Goal: Transaction & Acquisition: Obtain resource

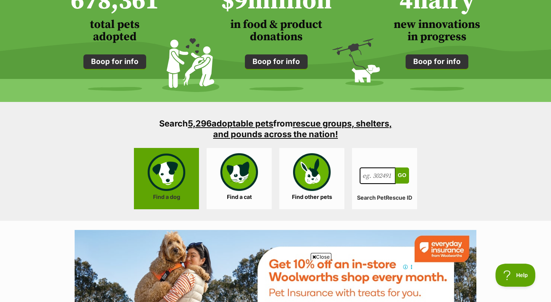
scroll to position [638, 0]
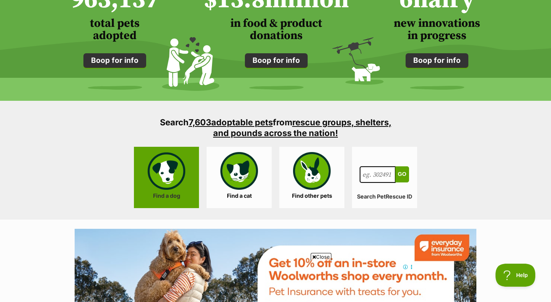
click at [183, 179] on link "Find a dog" at bounding box center [166, 177] width 65 height 61
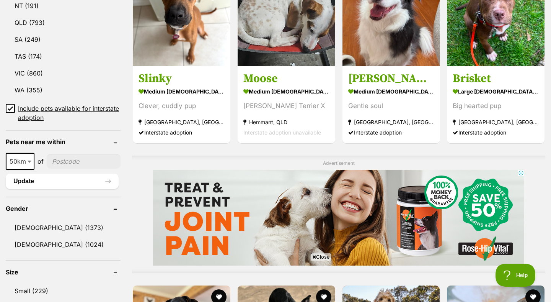
scroll to position [517, 0]
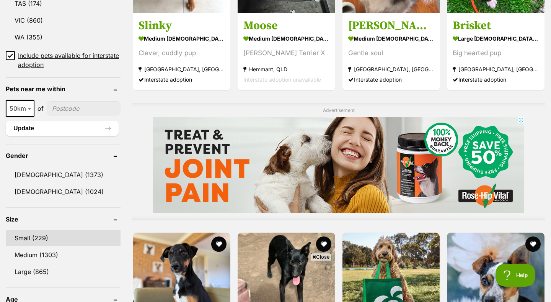
click at [29, 231] on link "Small (229)" at bounding box center [63, 238] width 115 height 16
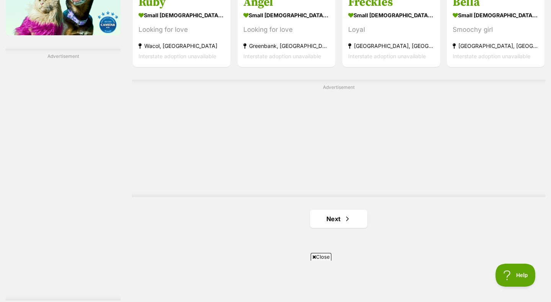
scroll to position [1338, 0]
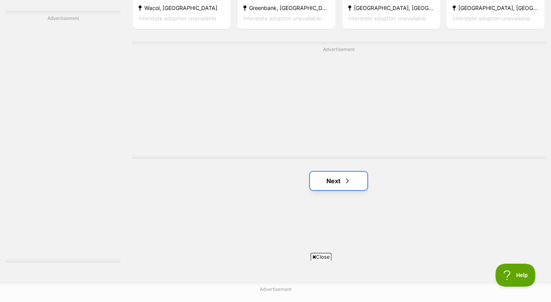
click at [326, 180] on link "Next" at bounding box center [338, 180] width 57 height 18
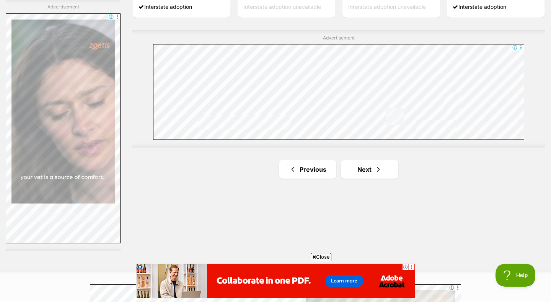
scroll to position [1359, 0]
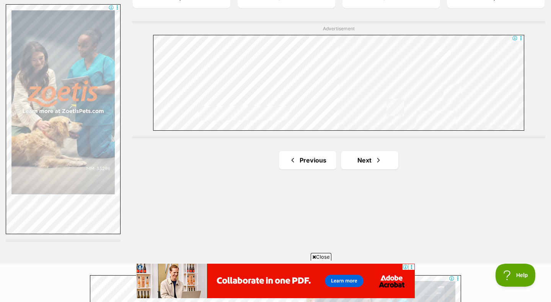
click at [356, 155] on link "Next" at bounding box center [369, 160] width 57 height 18
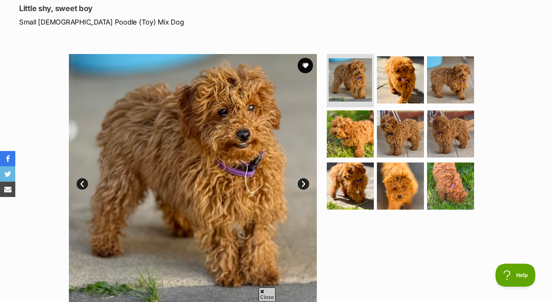
click at [306, 181] on link "Next" at bounding box center [303, 183] width 11 height 11
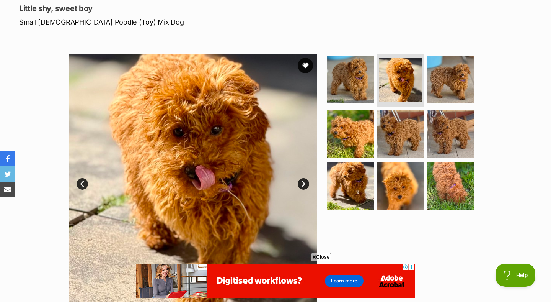
click at [306, 181] on link "Next" at bounding box center [303, 183] width 11 height 11
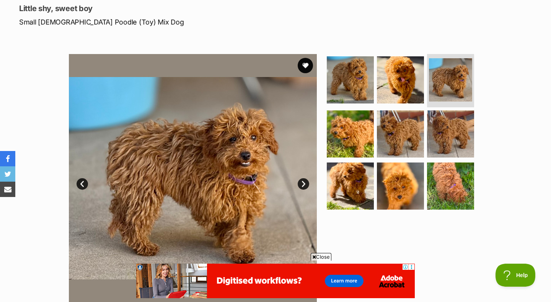
click at [306, 181] on link "Next" at bounding box center [303, 183] width 11 height 11
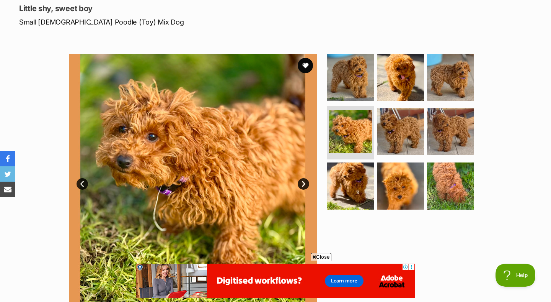
click at [306, 181] on link "Next" at bounding box center [303, 183] width 11 height 11
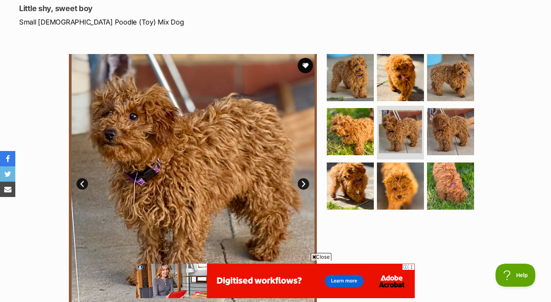
click at [306, 181] on link "Next" at bounding box center [303, 183] width 11 height 11
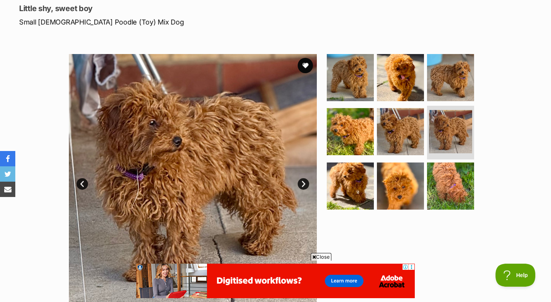
click at [306, 181] on link "Next" at bounding box center [303, 183] width 11 height 11
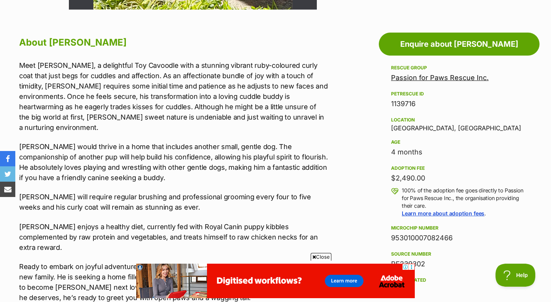
scroll to position [420, 0]
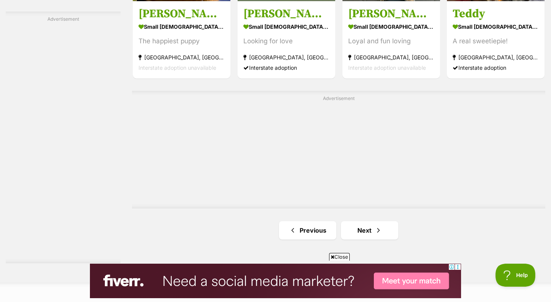
scroll to position [1358, 0]
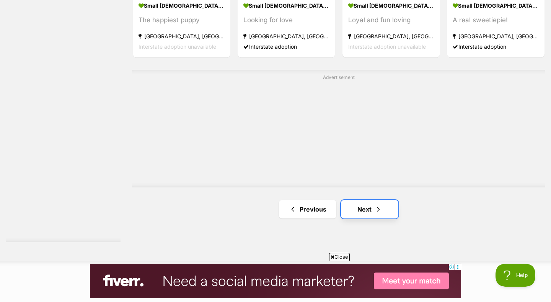
click at [359, 202] on link "Next" at bounding box center [369, 209] width 57 height 18
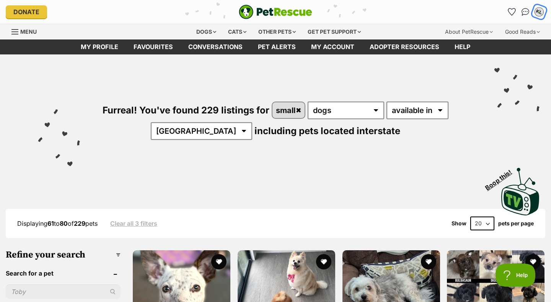
click at [540, 17] on button "KL" at bounding box center [539, 12] width 16 height 16
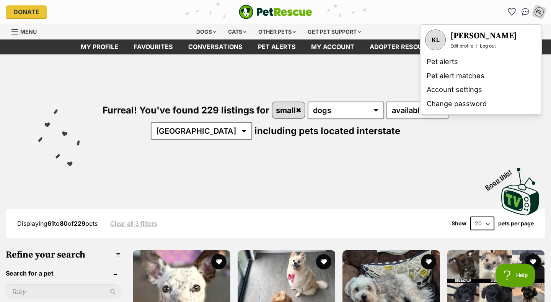
click at [462, 10] on div "KL My account KL Kelsey Lee Edit profile Log out Pet alerts Pet alert matches A…" at bounding box center [456, 12] width 180 height 12
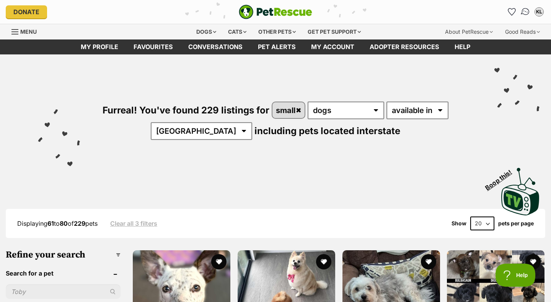
click at [523, 14] on img "Conversations" at bounding box center [526, 12] width 10 height 10
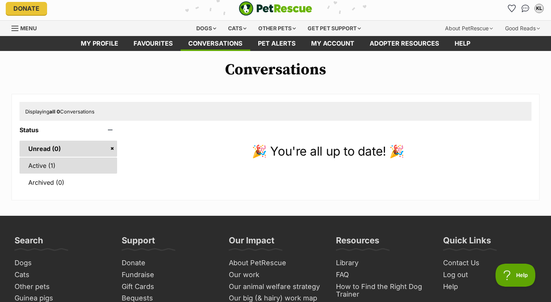
click at [38, 164] on link "Active (1)" at bounding box center [69, 165] width 98 height 16
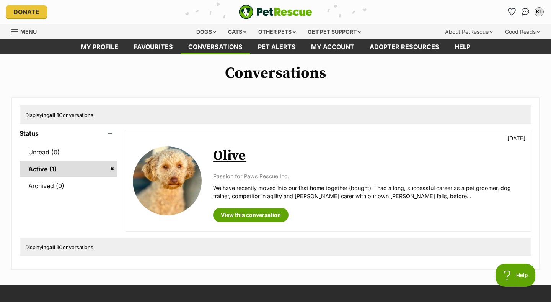
click at [221, 154] on link "Olive" at bounding box center [229, 155] width 33 height 17
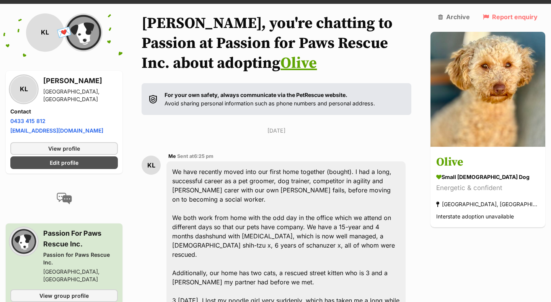
scroll to position [49, 0]
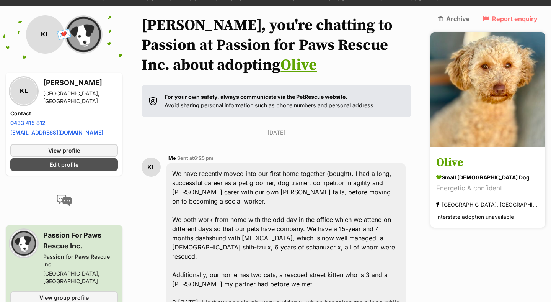
click at [481, 141] on link at bounding box center [488, 145] width 115 height 8
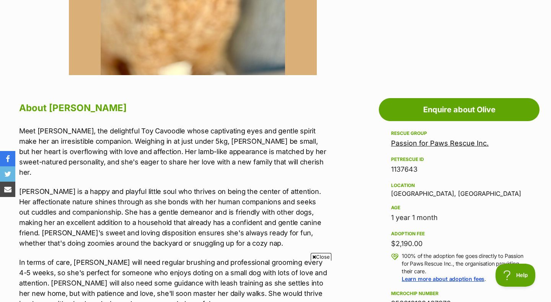
scroll to position [387, 0]
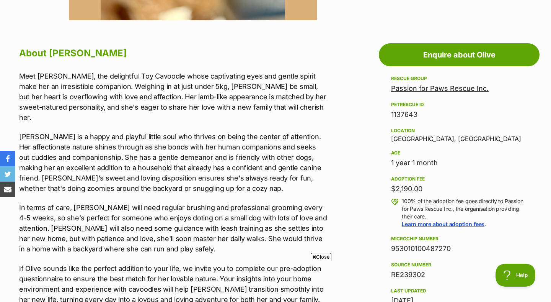
click at [457, 90] on link "Passion for Paws Rescue Inc." at bounding box center [440, 88] width 98 height 8
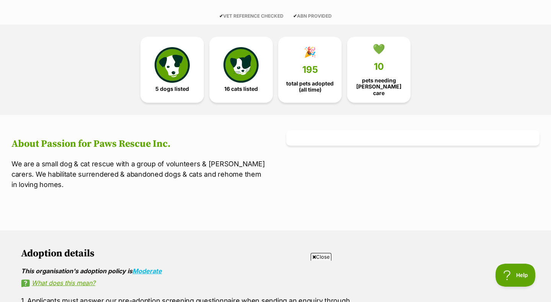
scroll to position [177, 0]
click at [376, 69] on span "10" at bounding box center [379, 64] width 10 height 11
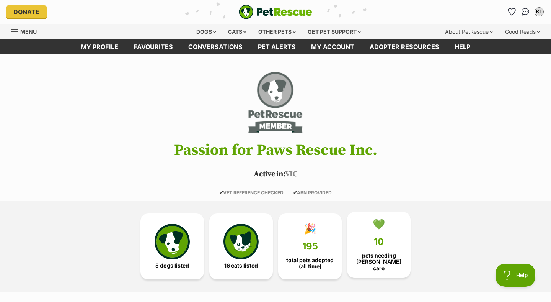
click at [371, 247] on link "💚 10 pets needing [PERSON_NAME] care" at bounding box center [379, 245] width 64 height 66
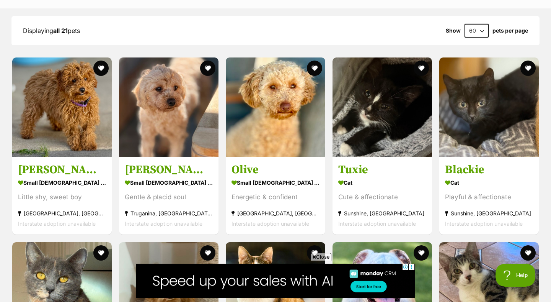
scroll to position [641, 0]
